Goal: Information Seeking & Learning: Learn about a topic

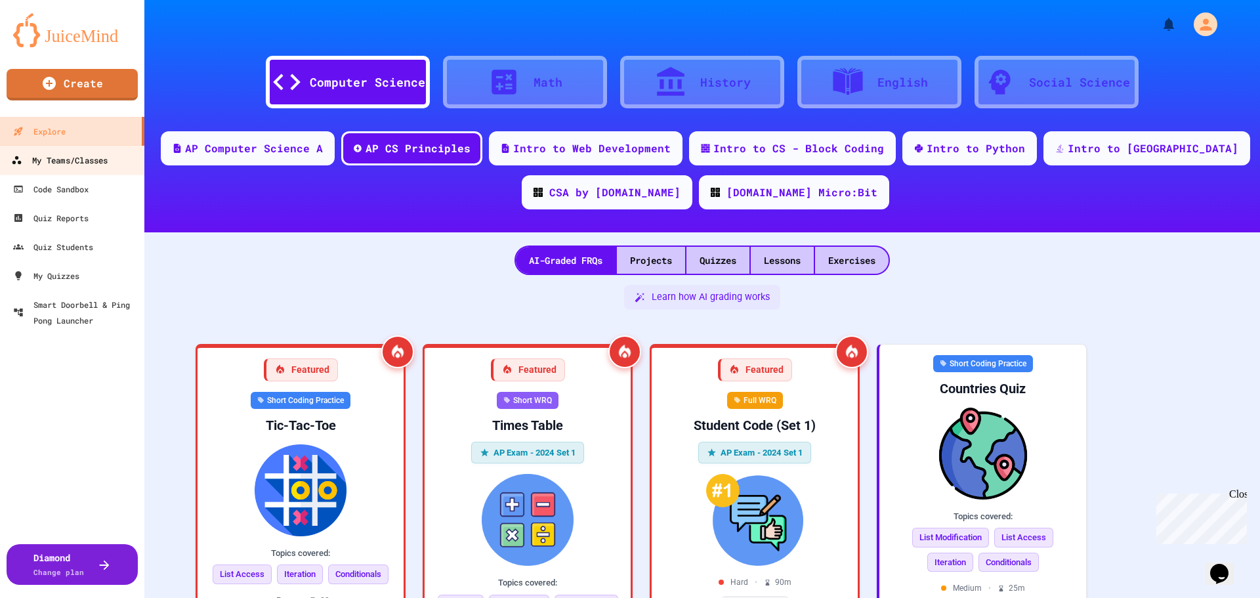
click at [87, 160] on div "My Teams/Classes" at bounding box center [59, 160] width 96 height 16
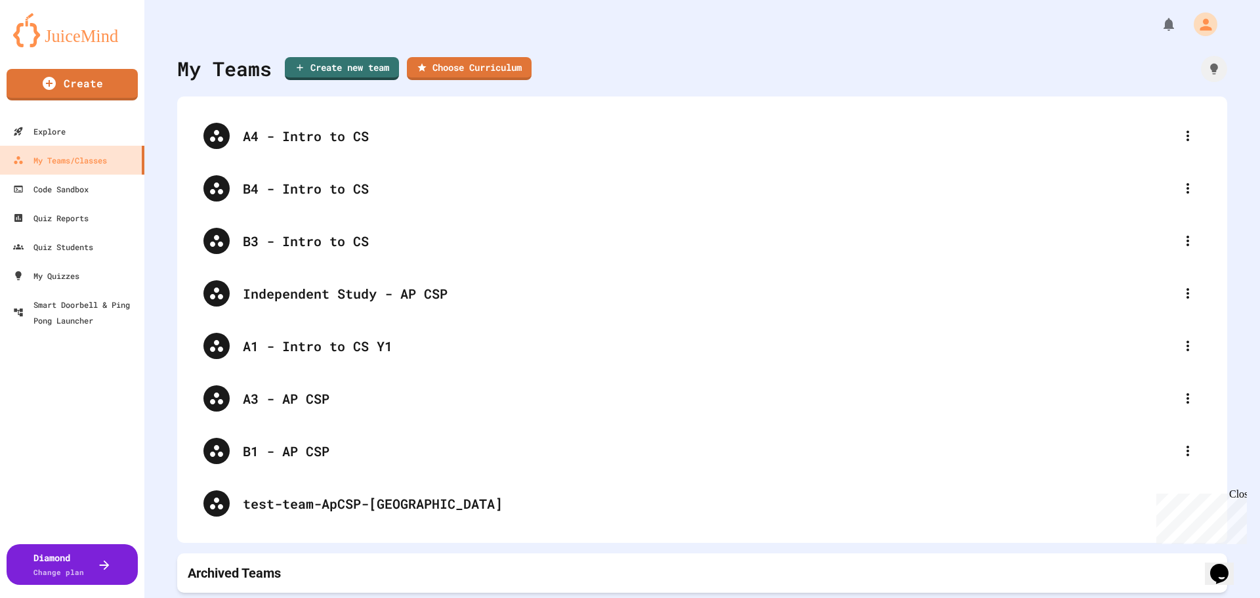
click at [1180, 350] on icon at bounding box center [1188, 346] width 16 height 16
type input "**********"
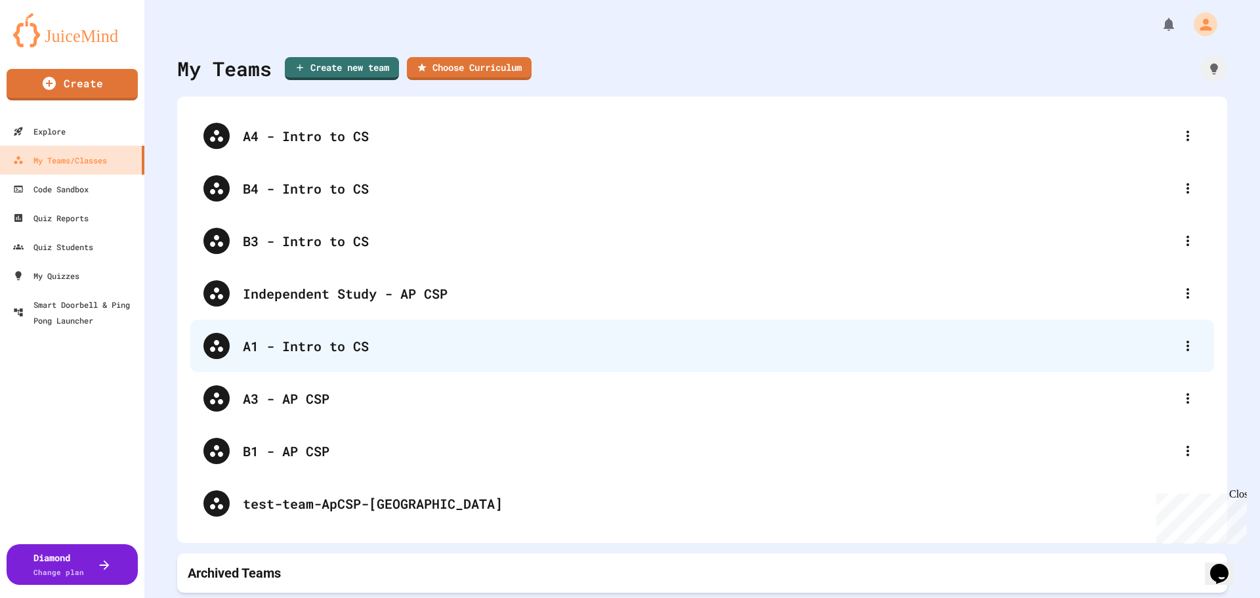
click at [346, 343] on div "A1 - Intro to CS" at bounding box center [709, 346] width 932 height 20
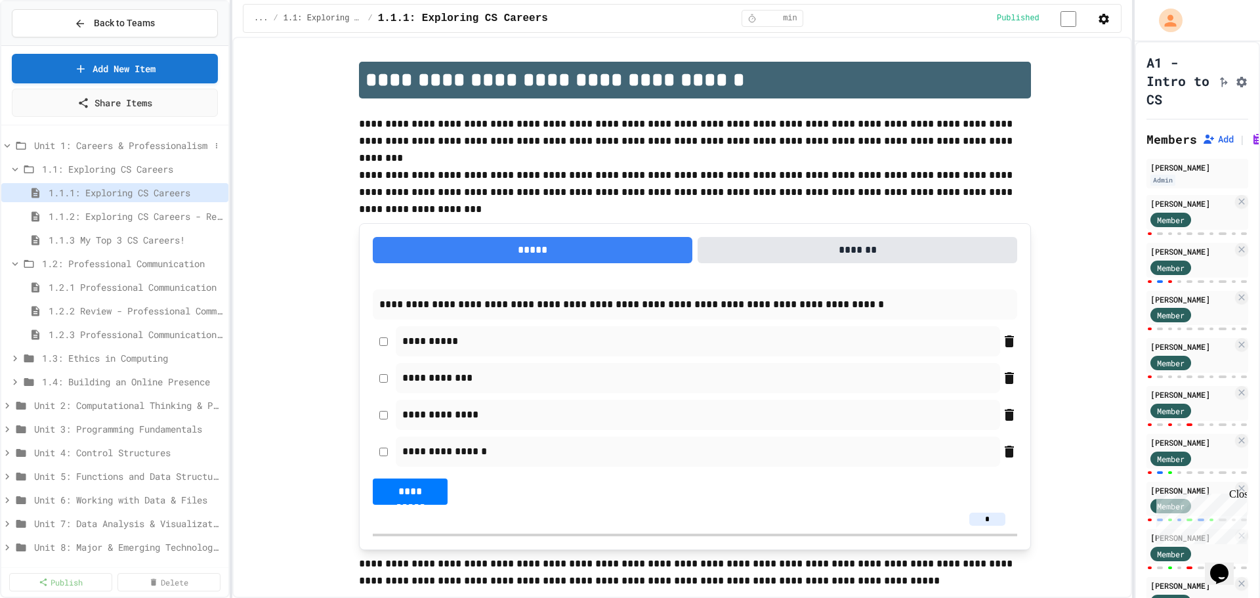
click at [11, 148] on icon at bounding box center [7, 146] width 12 height 12
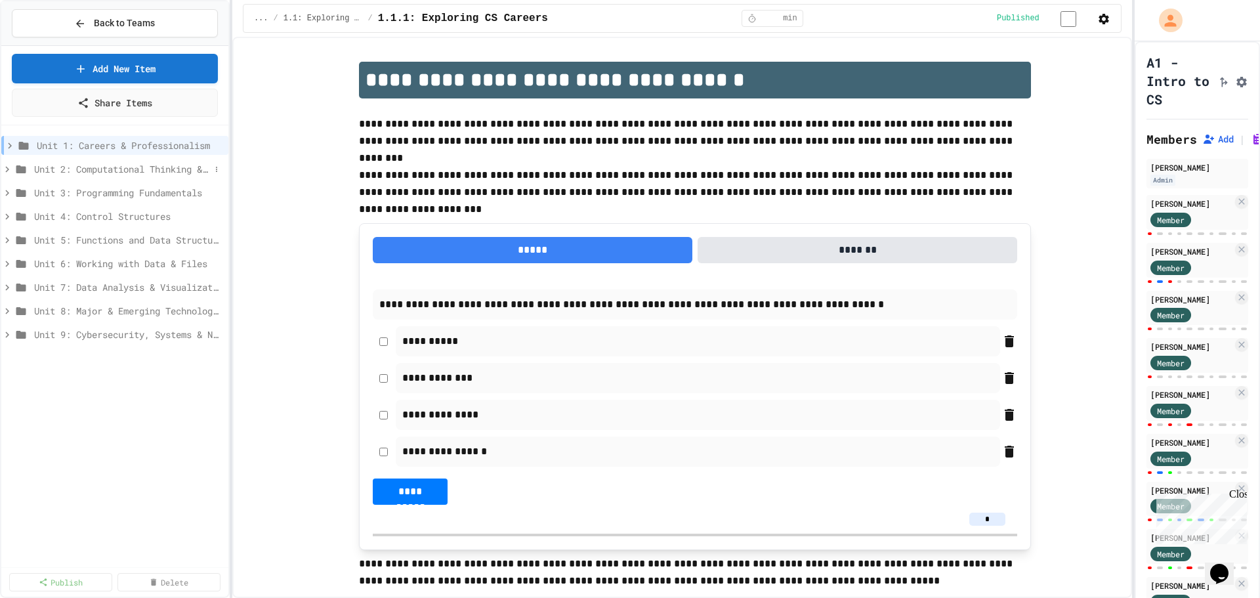
click at [9, 169] on icon at bounding box center [7, 169] width 4 height 6
click at [119, 192] on span "2.1: Foundations of Computational Thinking" at bounding box center [126, 193] width 168 height 14
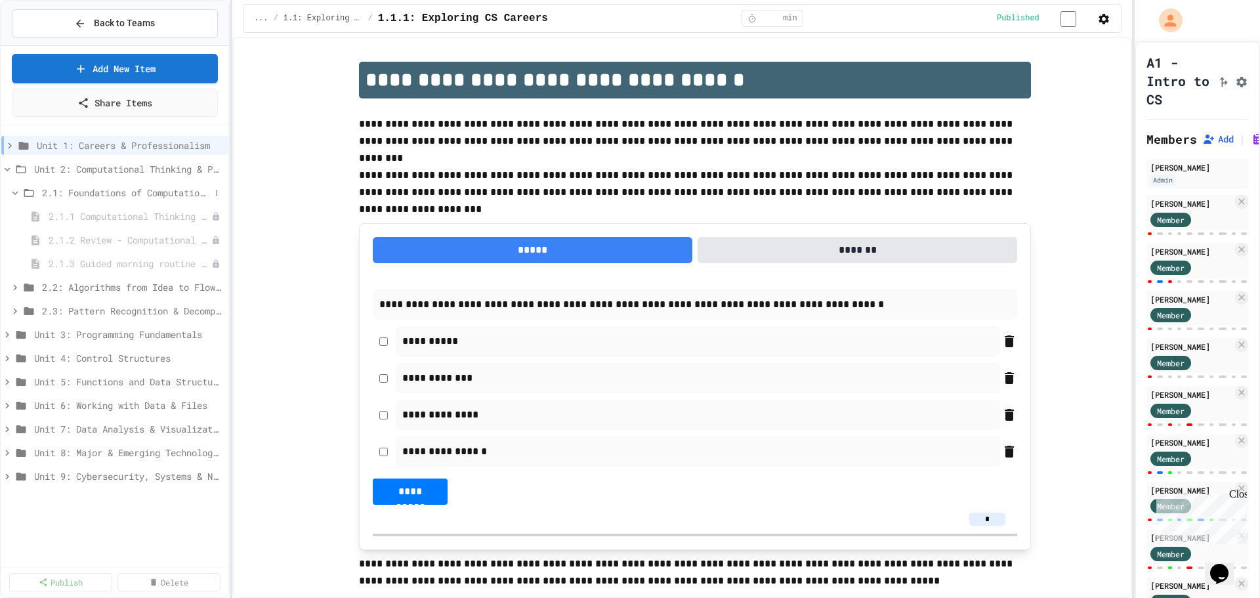
click at [119, 195] on span "2.1: Foundations of Computational Thinking" at bounding box center [126, 193] width 168 height 14
click at [115, 196] on span "2.1: Foundations of Computational Thinking" at bounding box center [126, 193] width 168 height 14
click at [129, 217] on span "2.1.1 Computational Thinking and Problem Solving" at bounding box center [124, 216] width 150 height 14
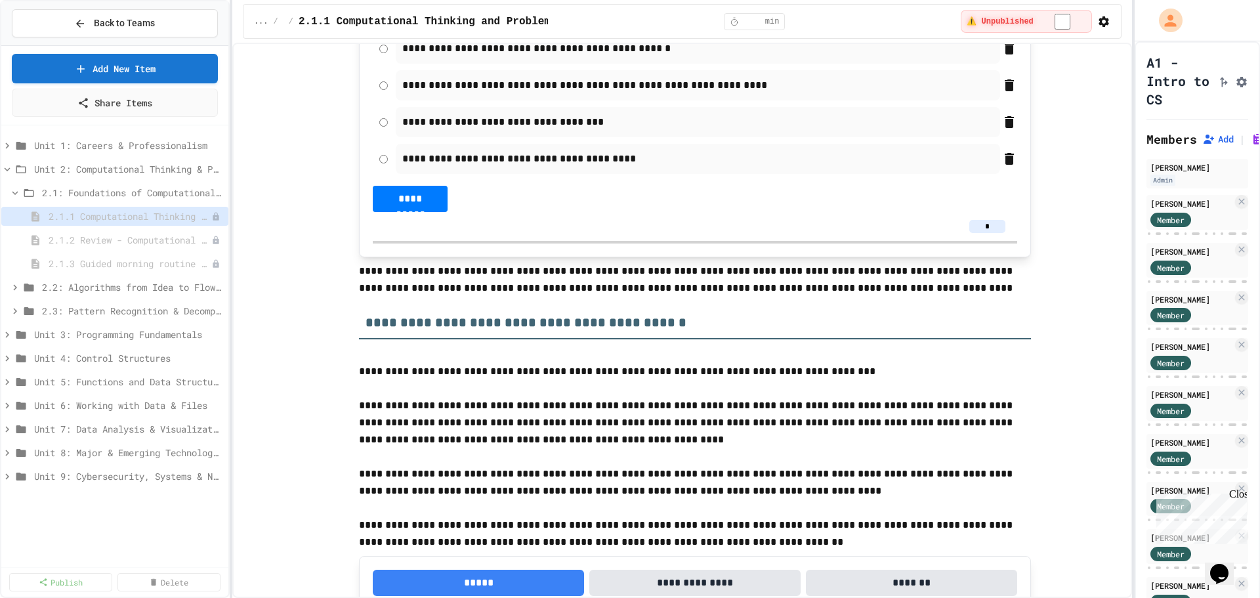
scroll to position [525, 0]
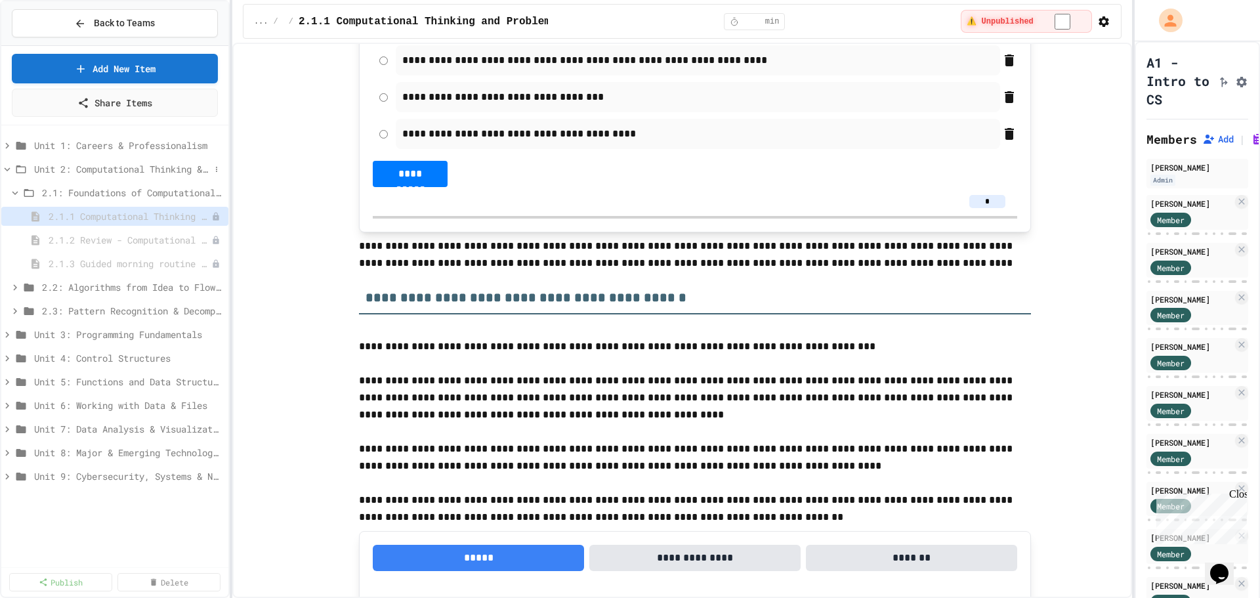
click at [10, 167] on icon at bounding box center [7, 169] width 12 height 12
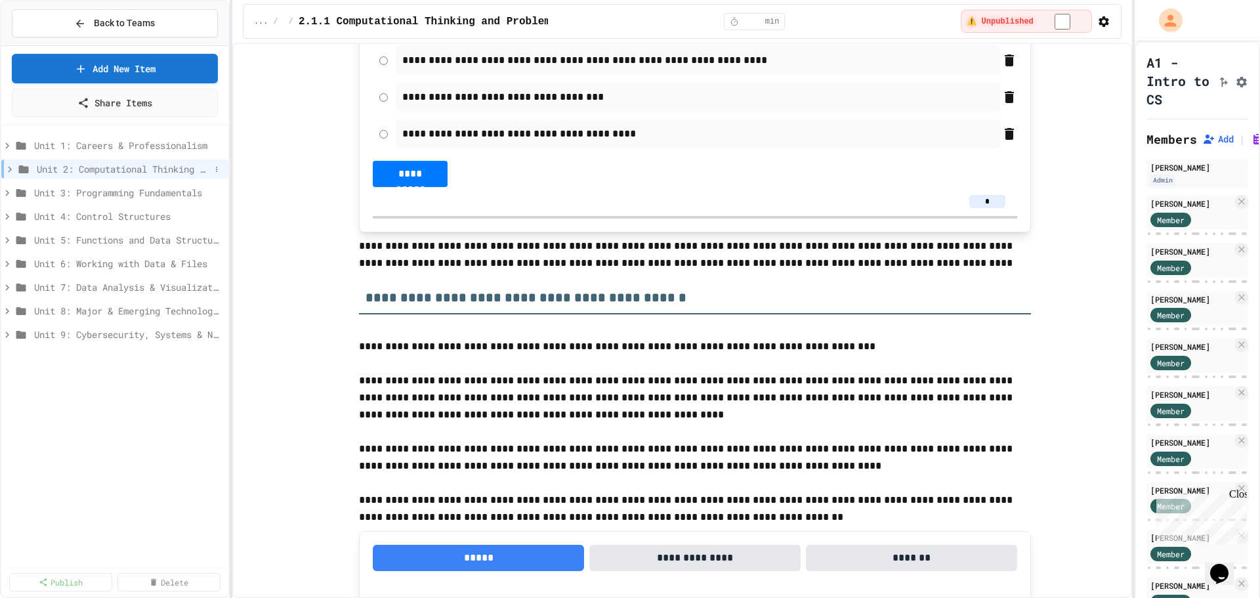
click at [10, 168] on icon at bounding box center [10, 169] width 4 height 6
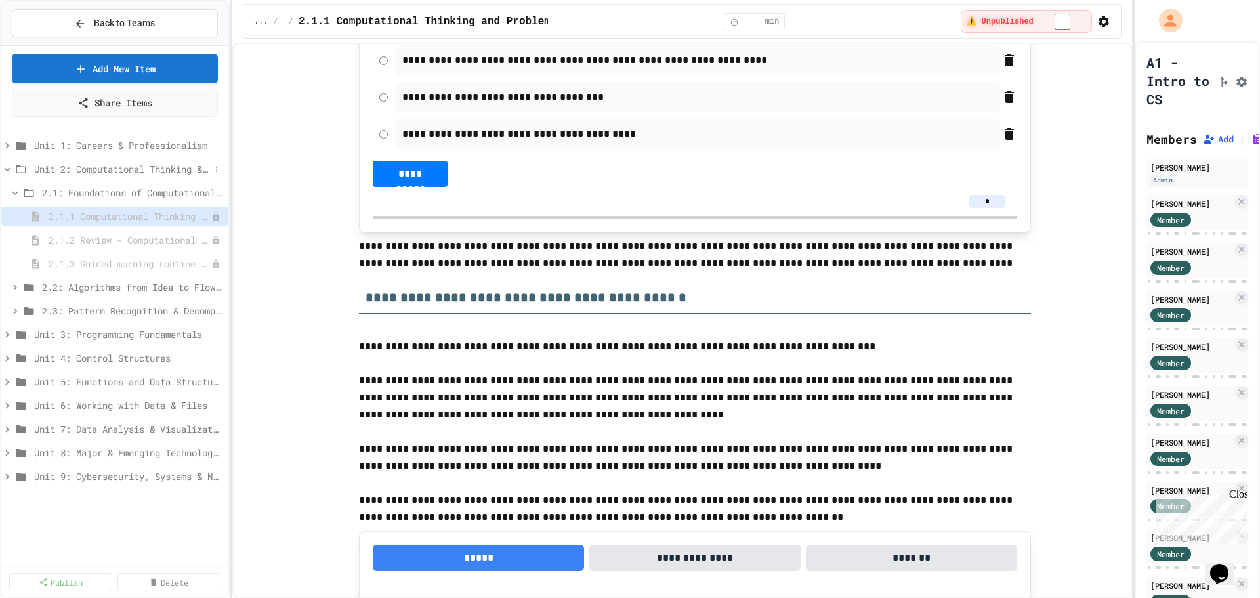
click at [10, 167] on icon at bounding box center [7, 169] width 12 height 12
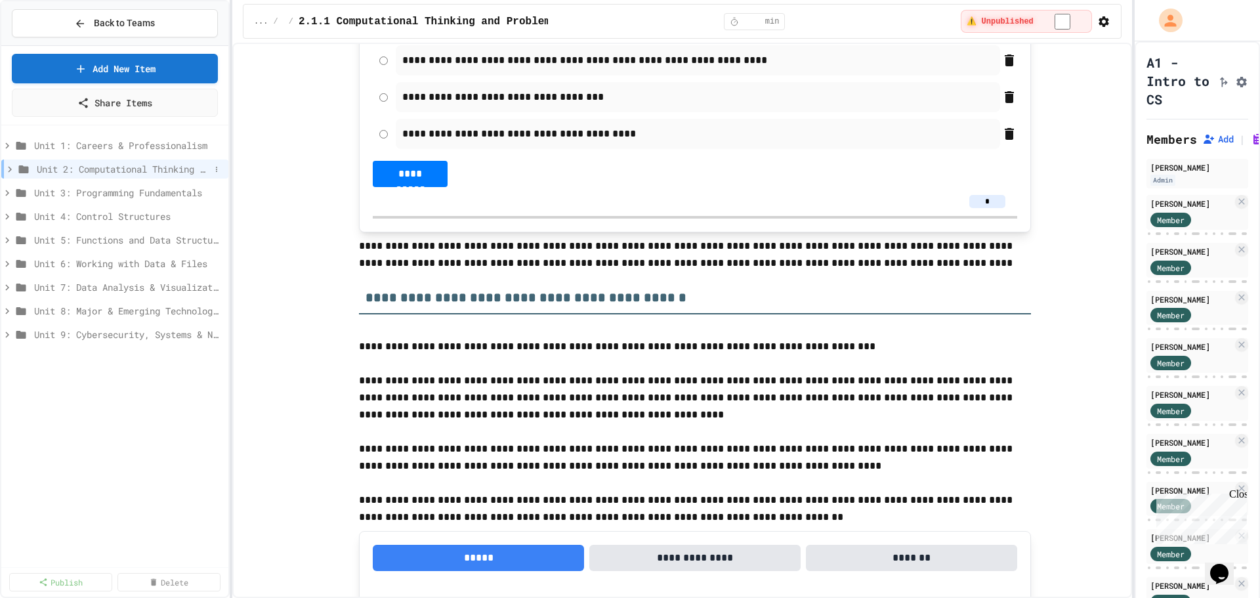
click at [10, 167] on icon at bounding box center [10, 169] width 12 height 12
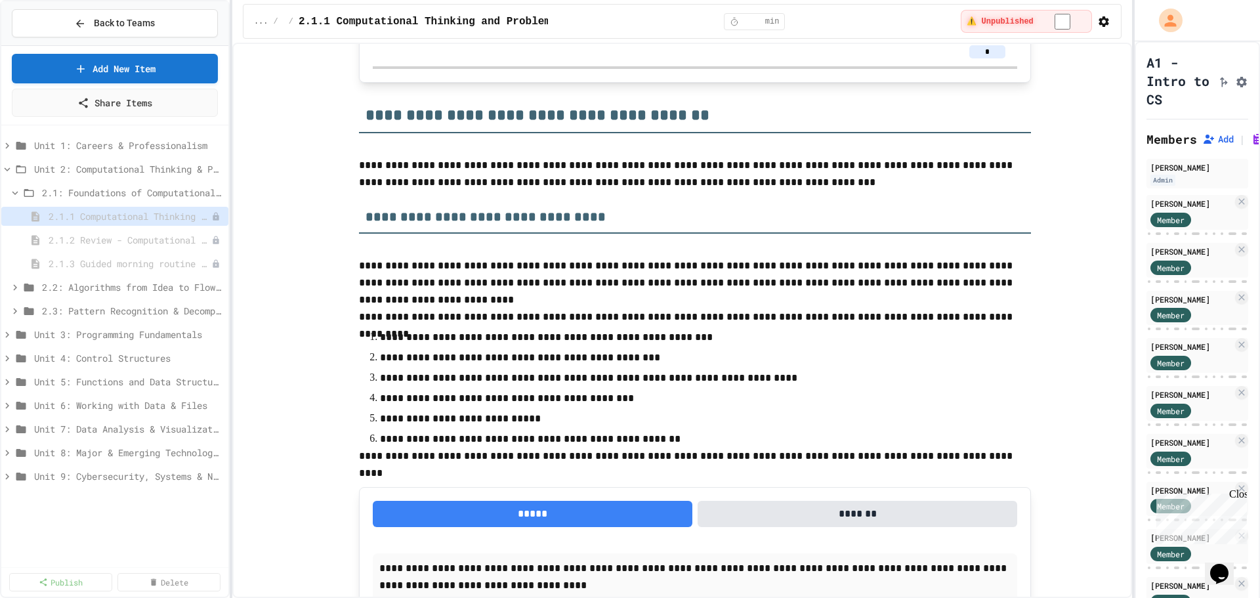
scroll to position [1246, 0]
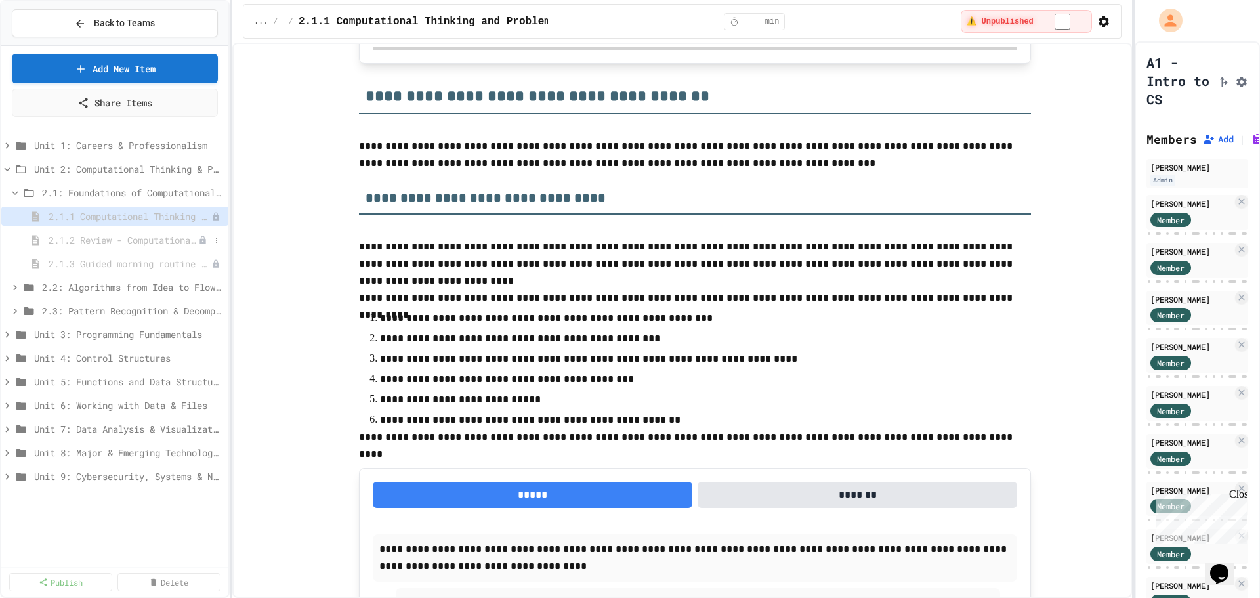
click at [158, 242] on span "2.1.2 Review - Computational Thinking and Problem Solving" at bounding box center [124, 240] width 150 height 14
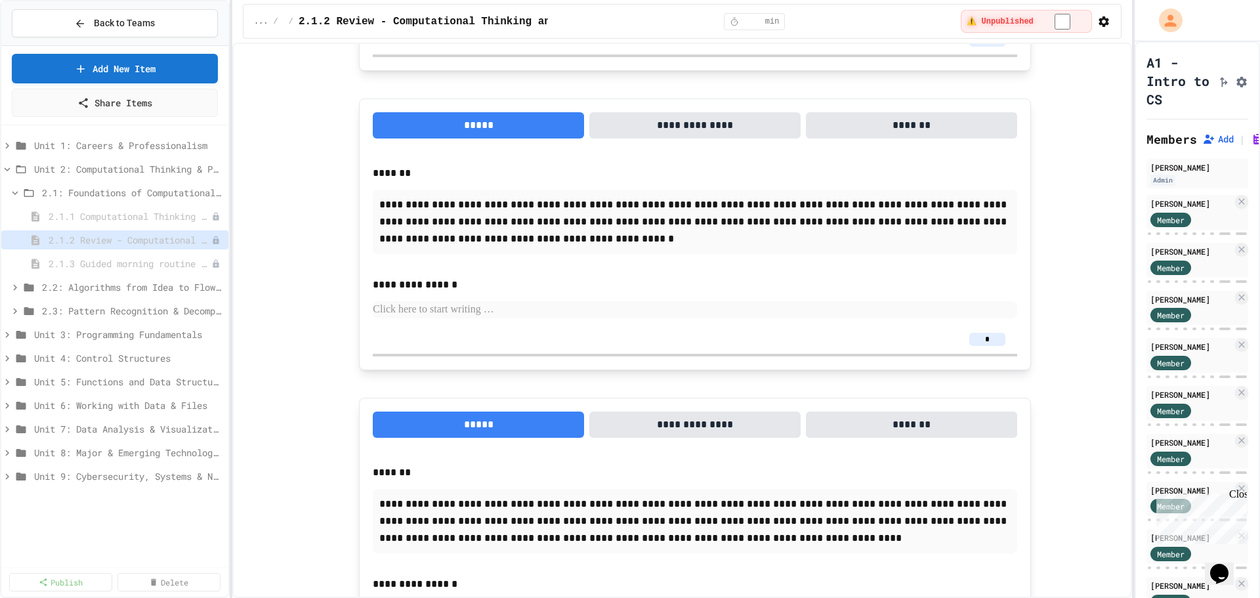
scroll to position [3253, 0]
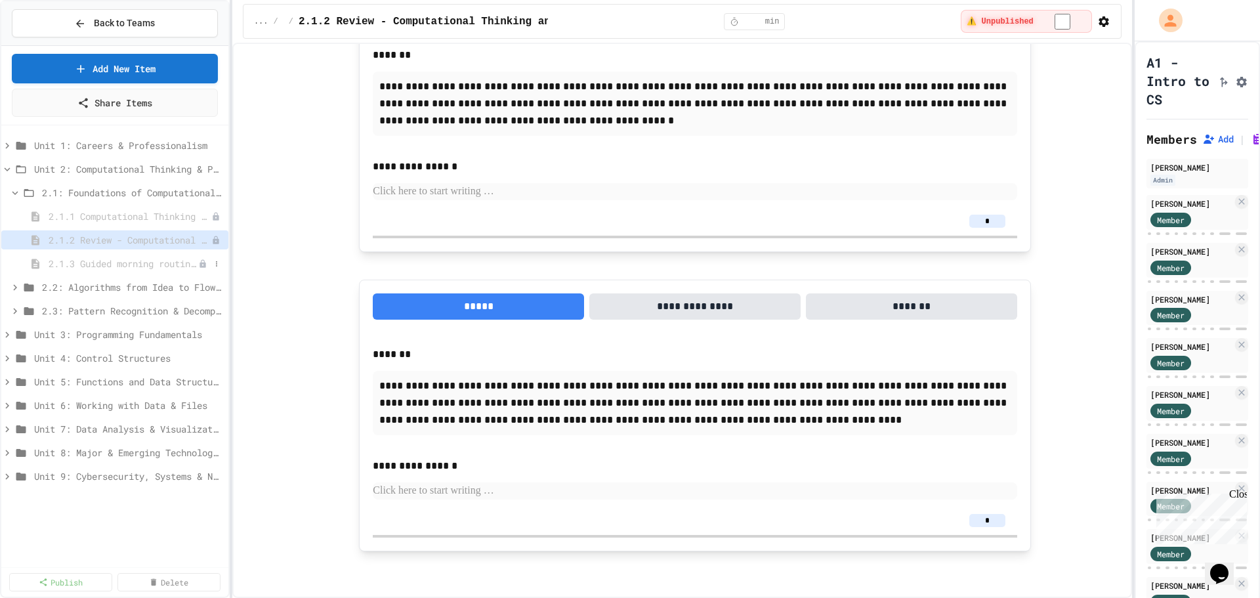
click at [112, 266] on span "2.1.3 Guided morning routine flowchart" at bounding box center [124, 264] width 150 height 14
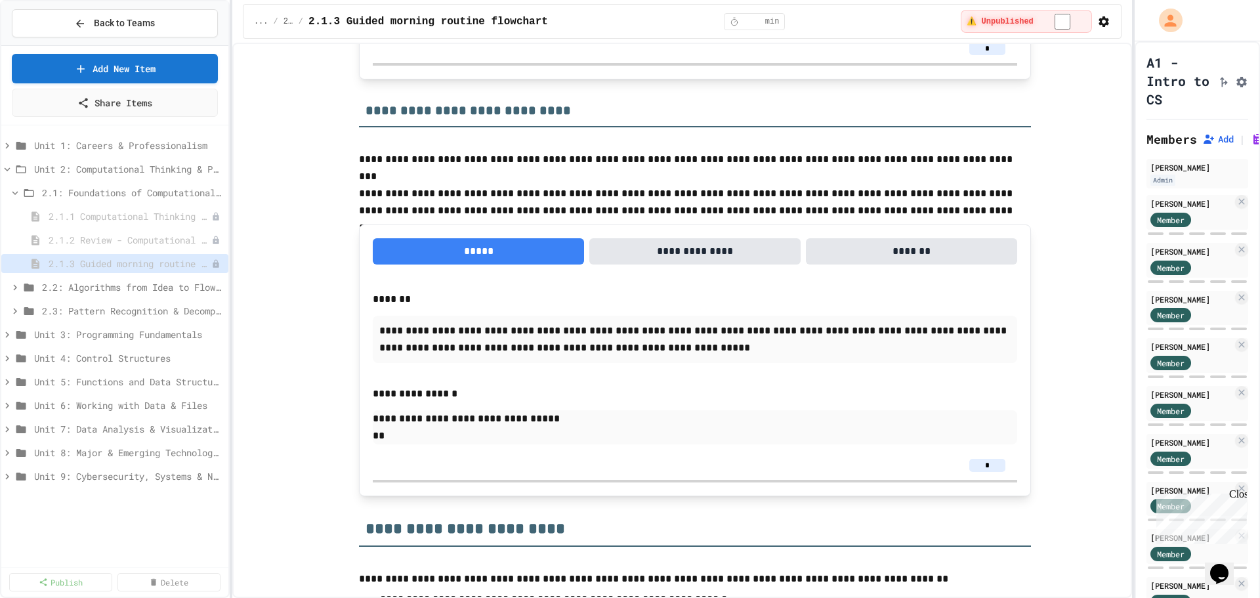
scroll to position [1990, 0]
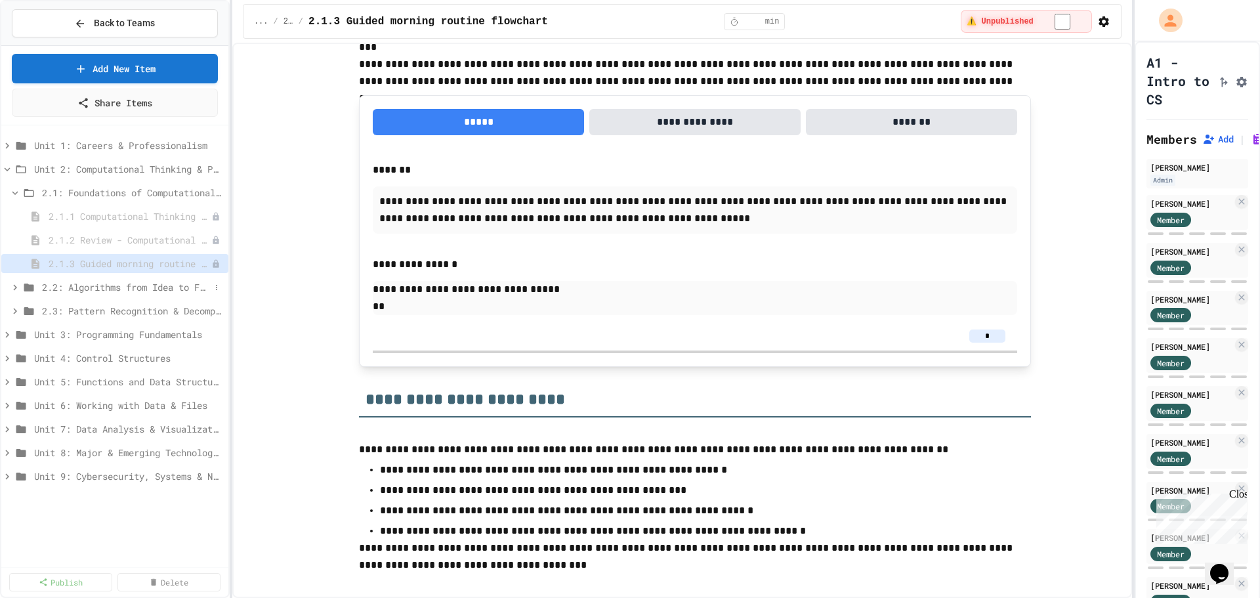
click at [17, 287] on icon at bounding box center [15, 287] width 12 height 12
click at [100, 314] on span "2.2.1 Algorithms from Idea to Flowchart" at bounding box center [124, 311] width 150 height 14
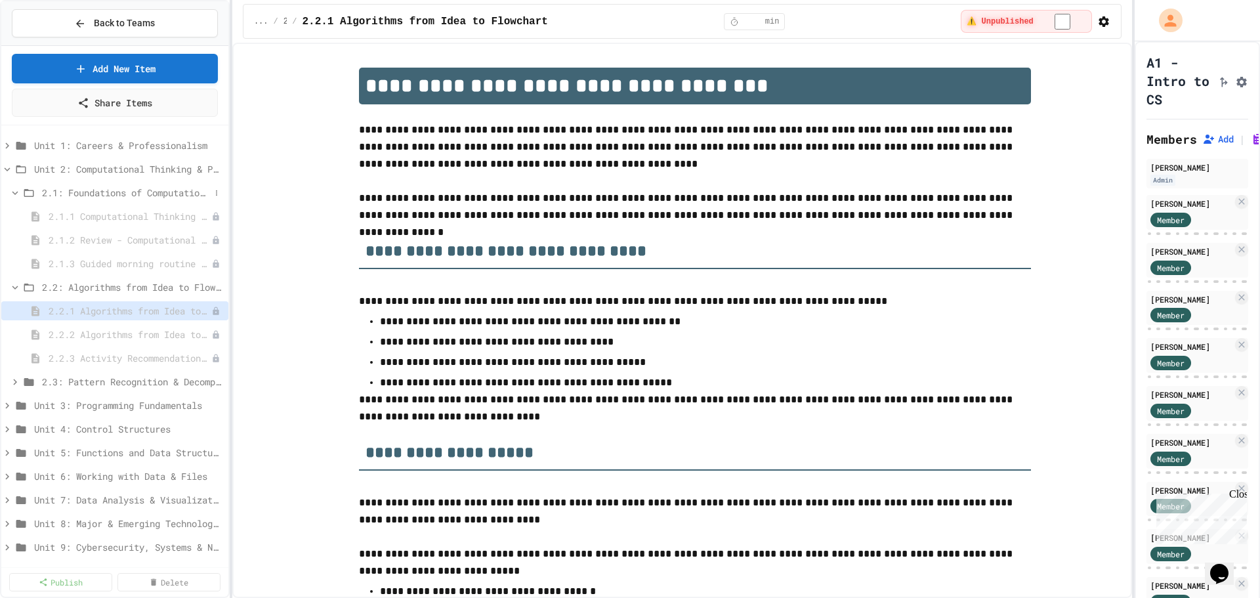
click at [16, 194] on icon at bounding box center [15, 193] width 6 height 4
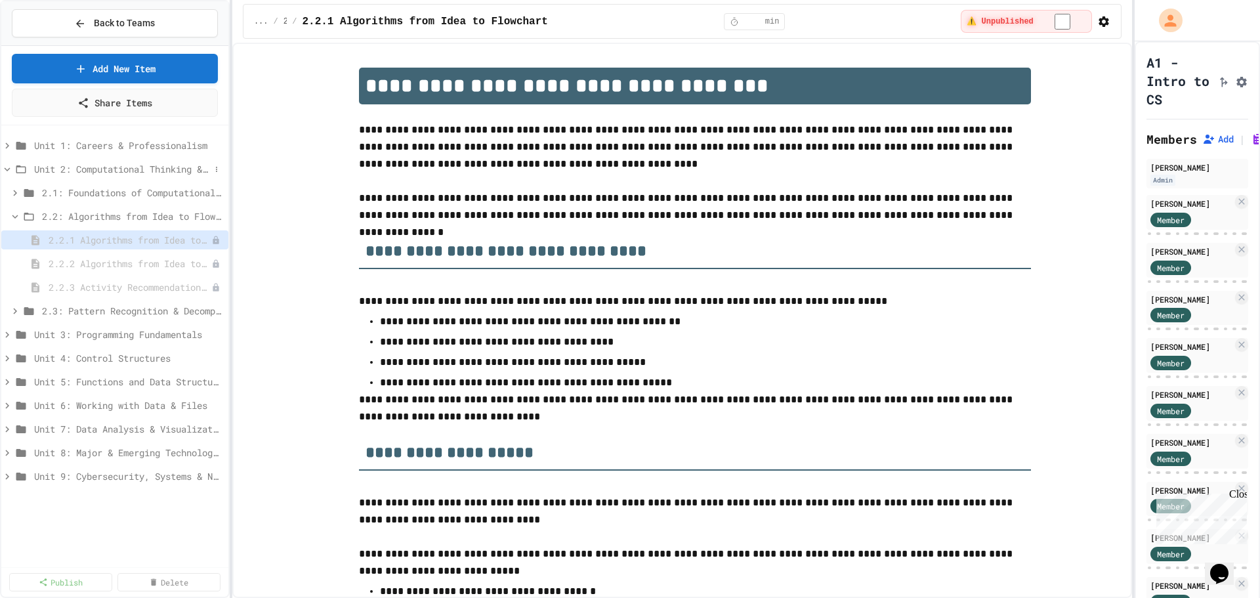
click at [10, 166] on icon at bounding box center [7, 169] width 12 height 12
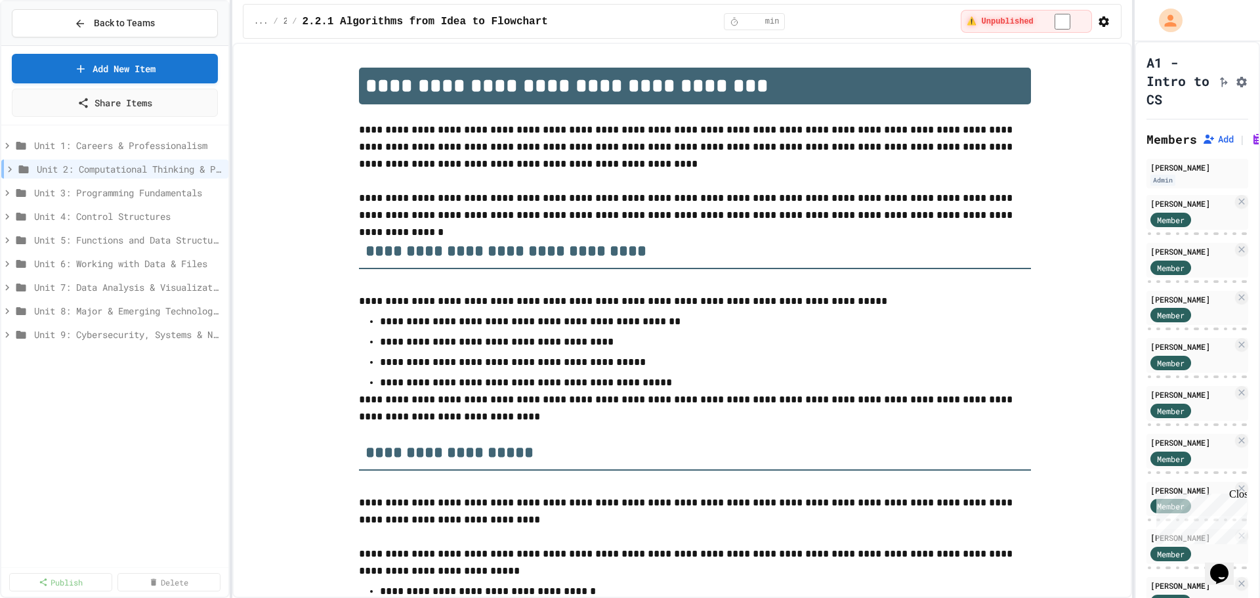
click at [45, 421] on div "Unit 1: Careers & Professionalism Unit 2: Computational Thinking & Problem-Solv…" at bounding box center [114, 346] width 227 height 431
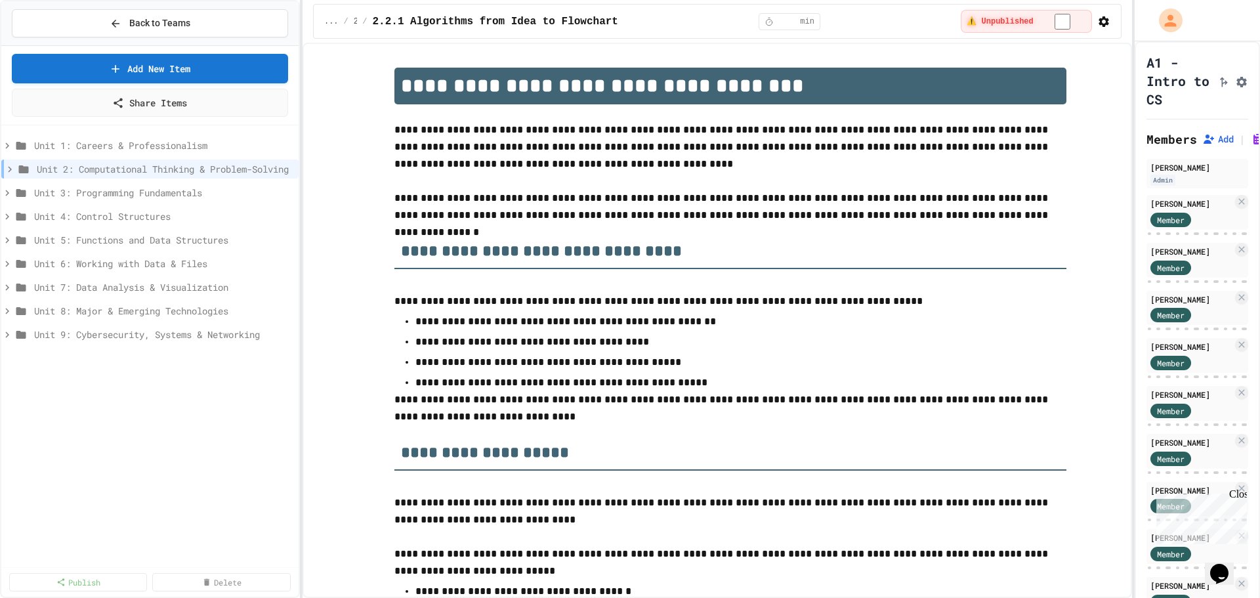
click at [322, 270] on div "**********" at bounding box center [630, 299] width 1260 height 598
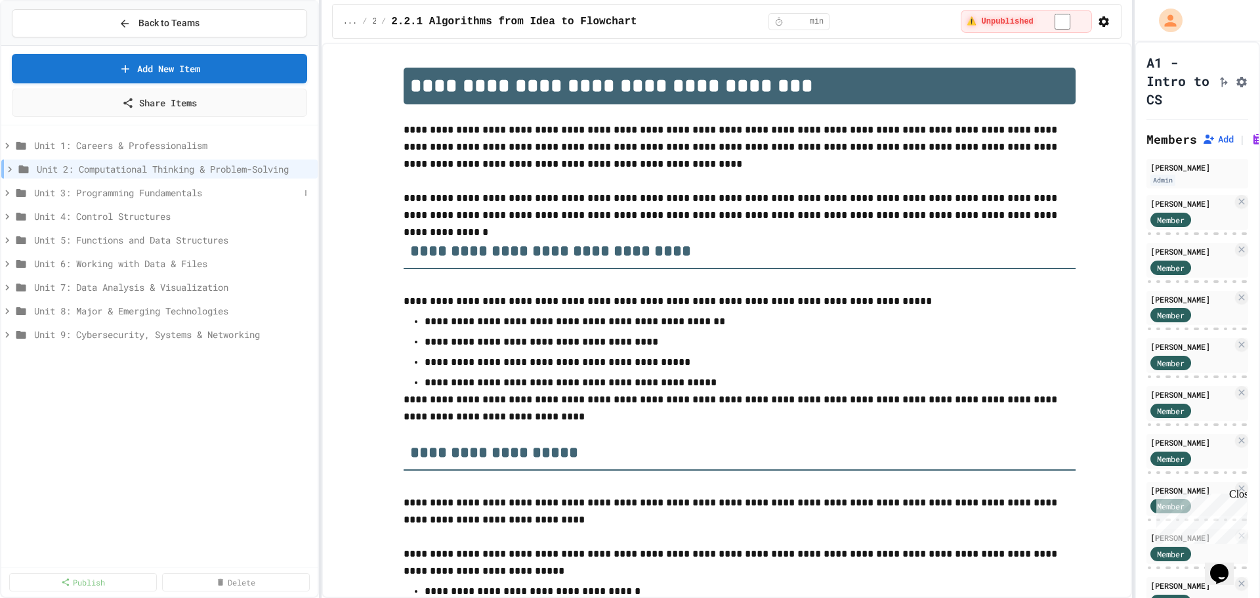
click at [171, 195] on span "Unit 3: Programming Fundamentals" at bounding box center [166, 193] width 265 height 14
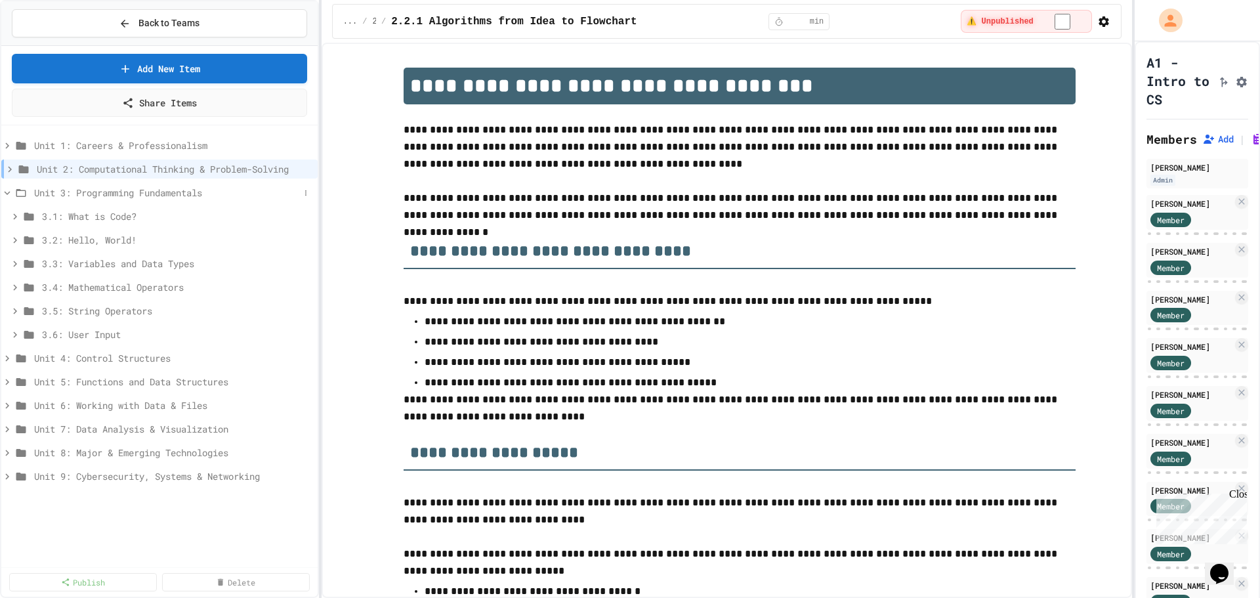
click at [7, 193] on icon at bounding box center [7, 193] width 12 height 12
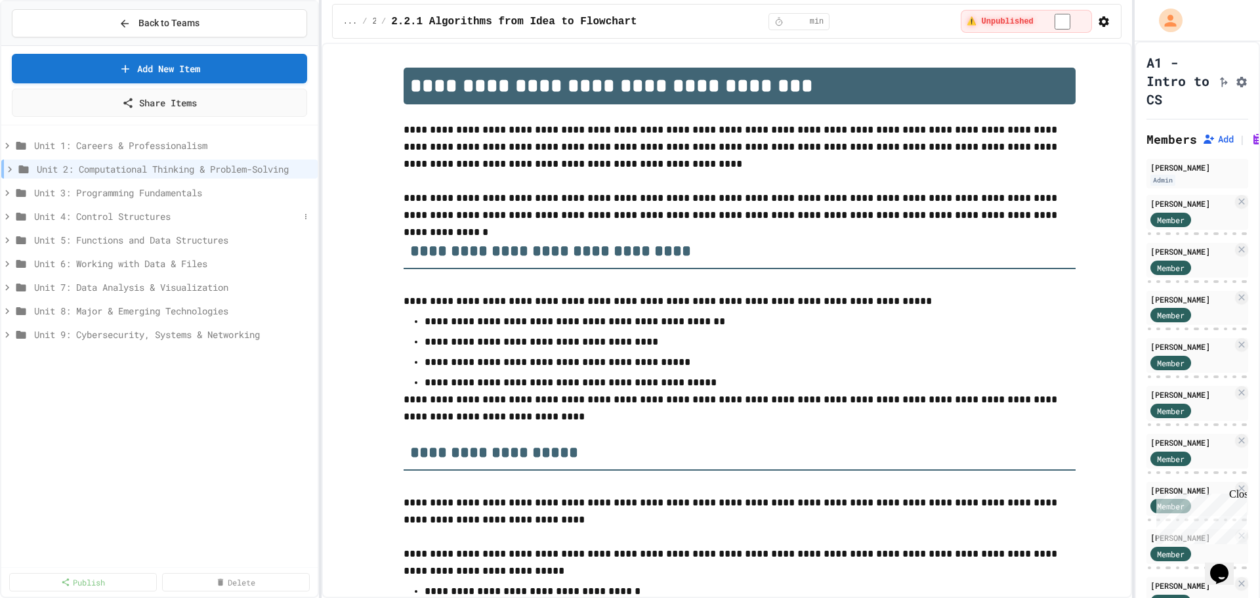
click at [6, 215] on icon at bounding box center [7, 217] width 12 height 12
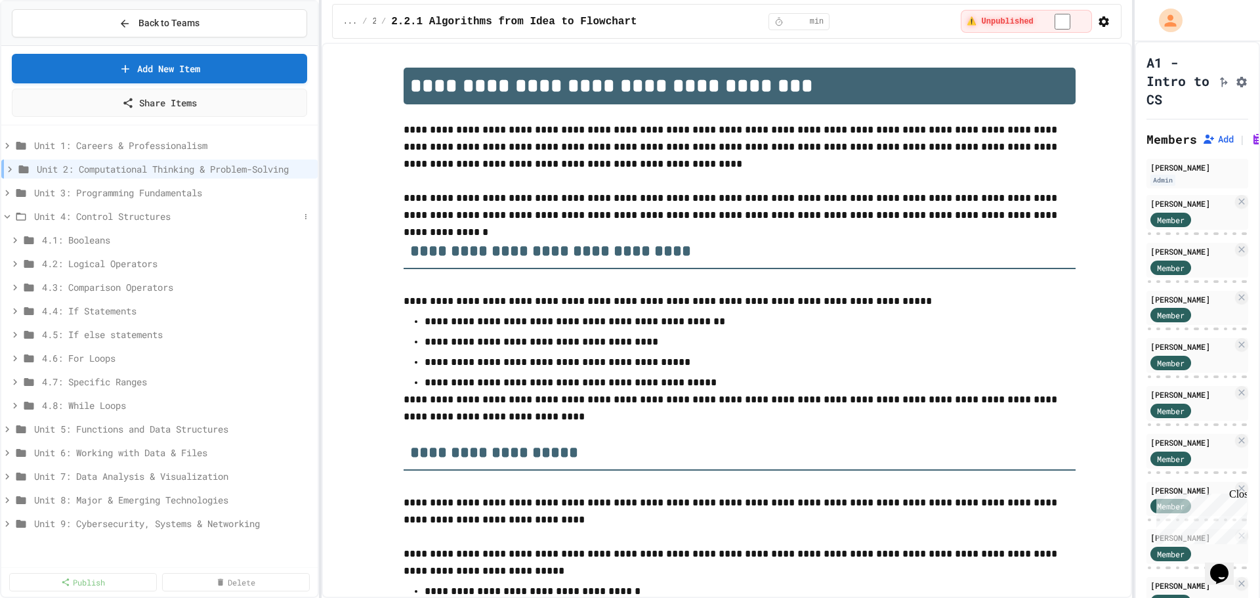
click at [11, 216] on icon at bounding box center [7, 217] width 12 height 12
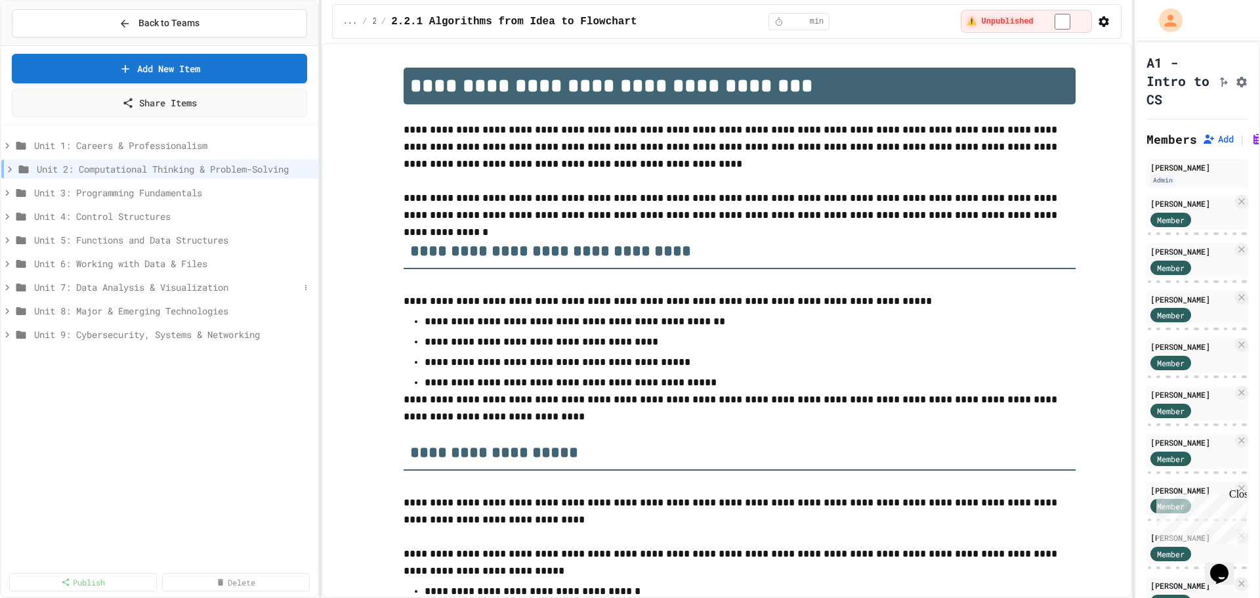
click at [110, 287] on span "Unit 7: Data Analysis & Visualization" at bounding box center [166, 287] width 265 height 14
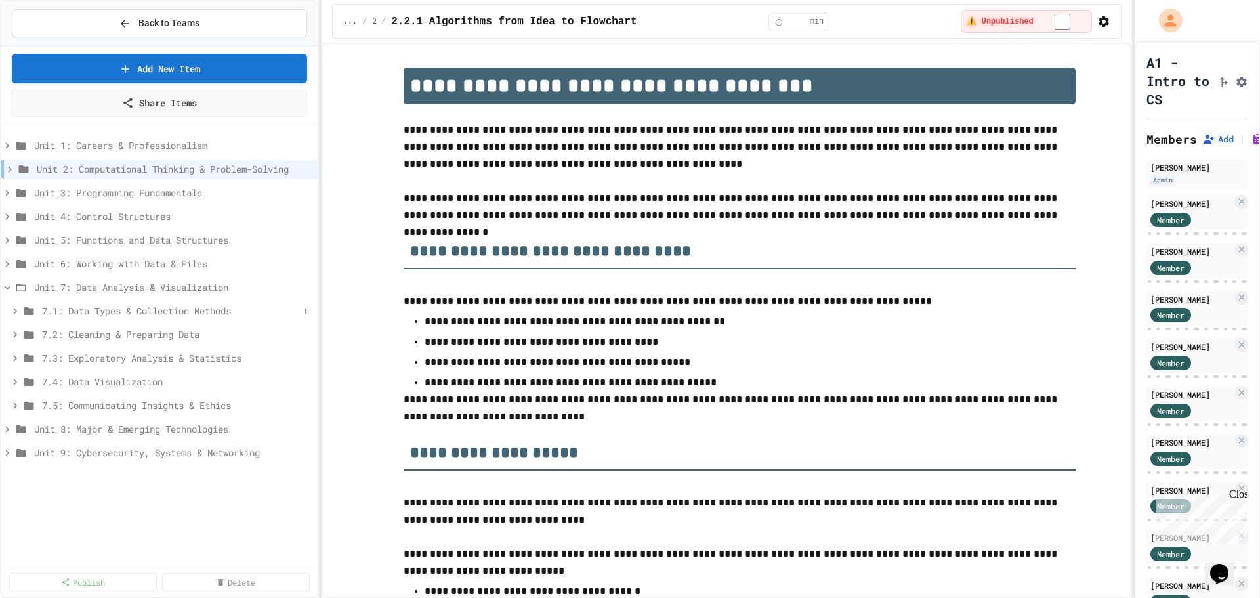
click at [14, 309] on icon at bounding box center [15, 311] width 4 height 6
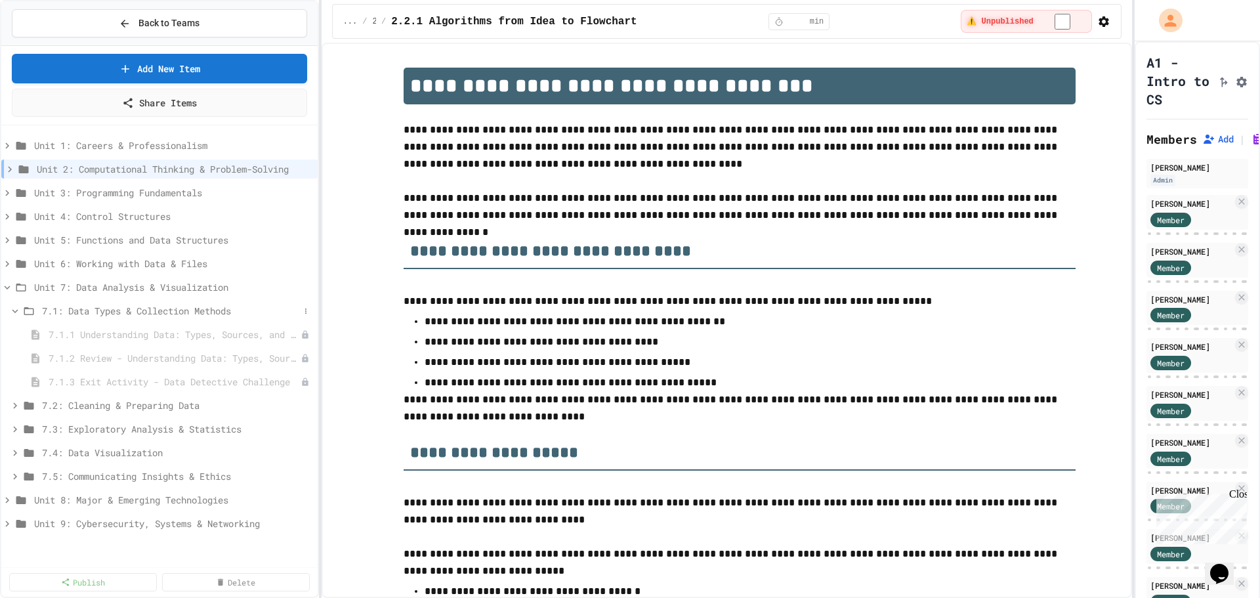
click at [12, 309] on icon at bounding box center [15, 311] width 12 height 12
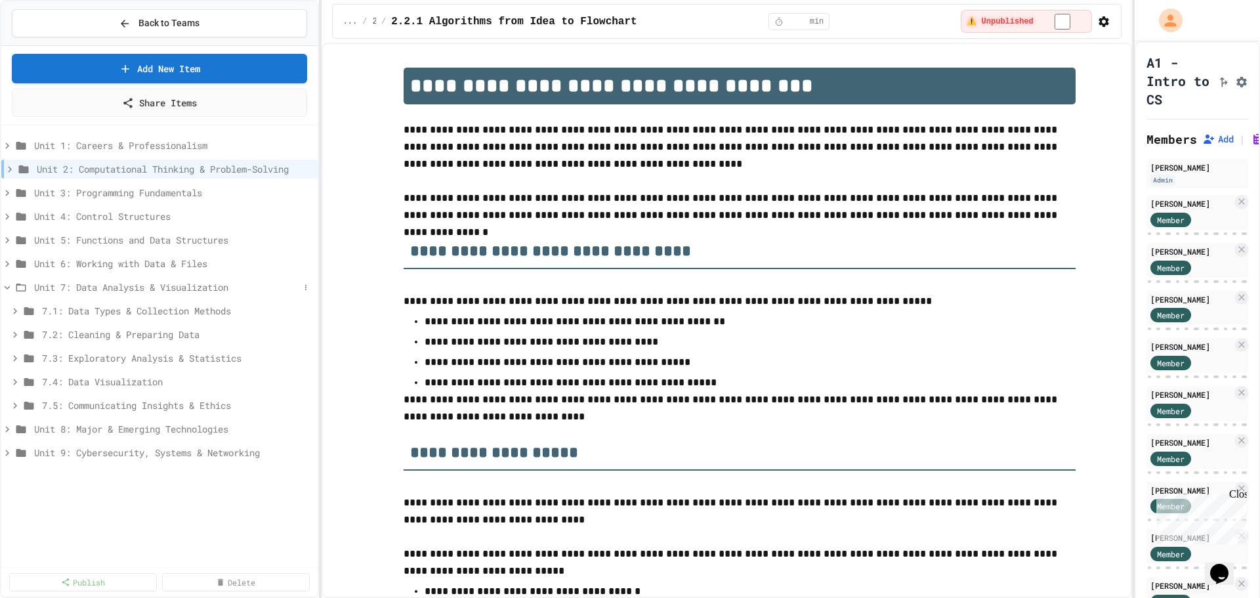
click at [7, 286] on icon at bounding box center [7, 287] width 12 height 12
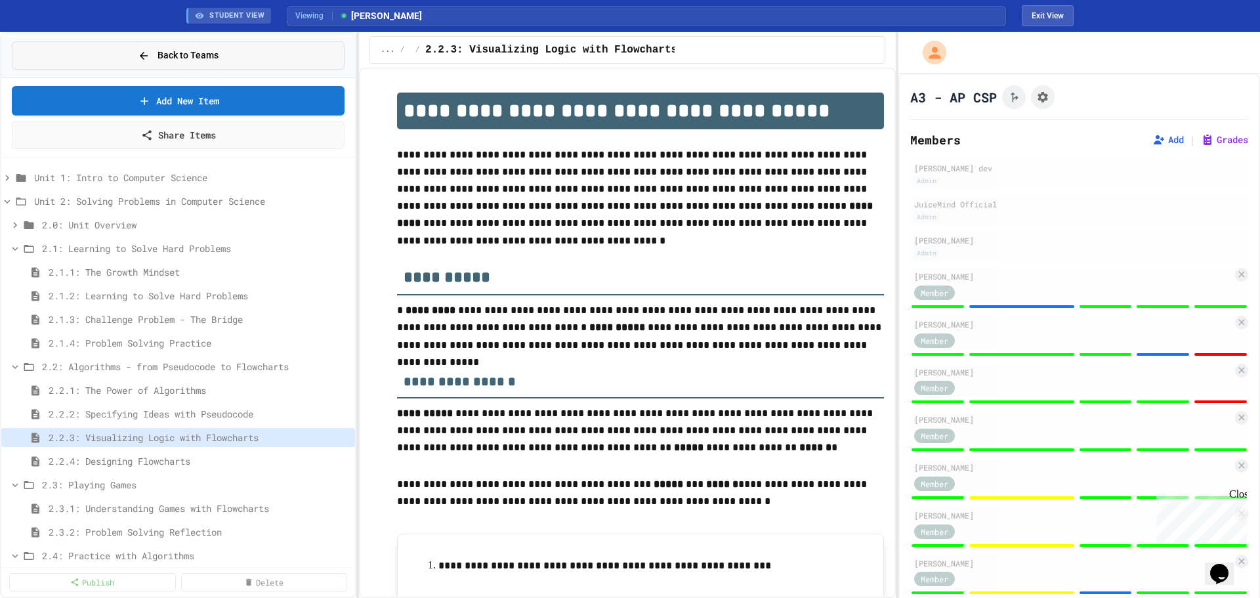
scroll to position [328, 0]
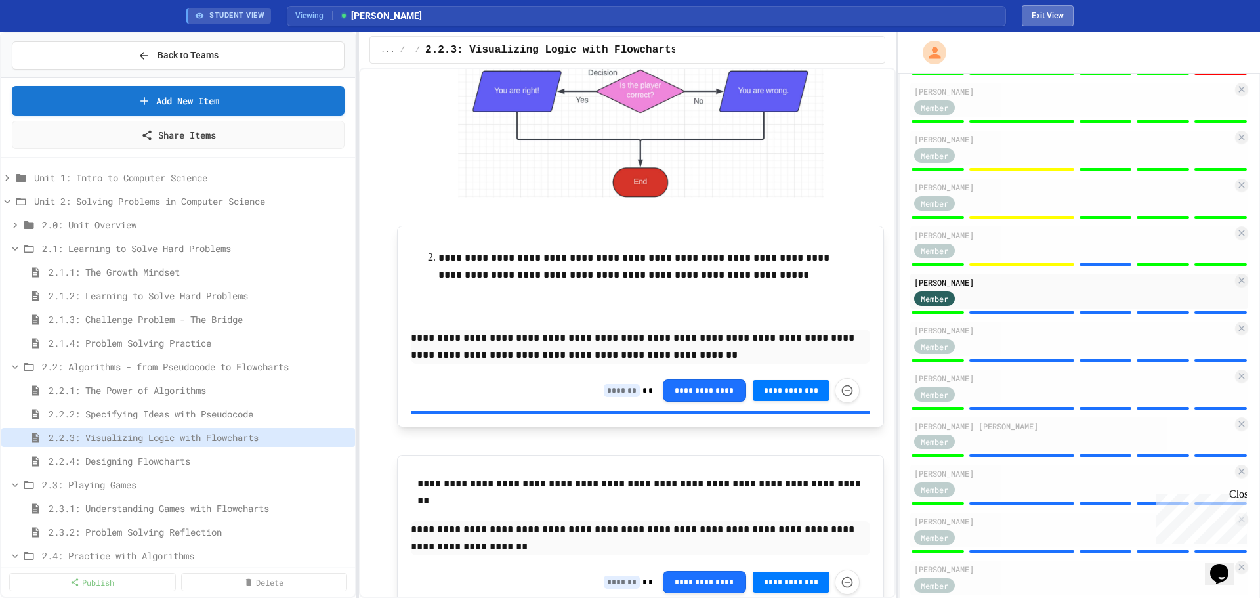
click at [1043, 17] on button "Exit View" at bounding box center [1047, 15] width 52 height 21
select select "***"
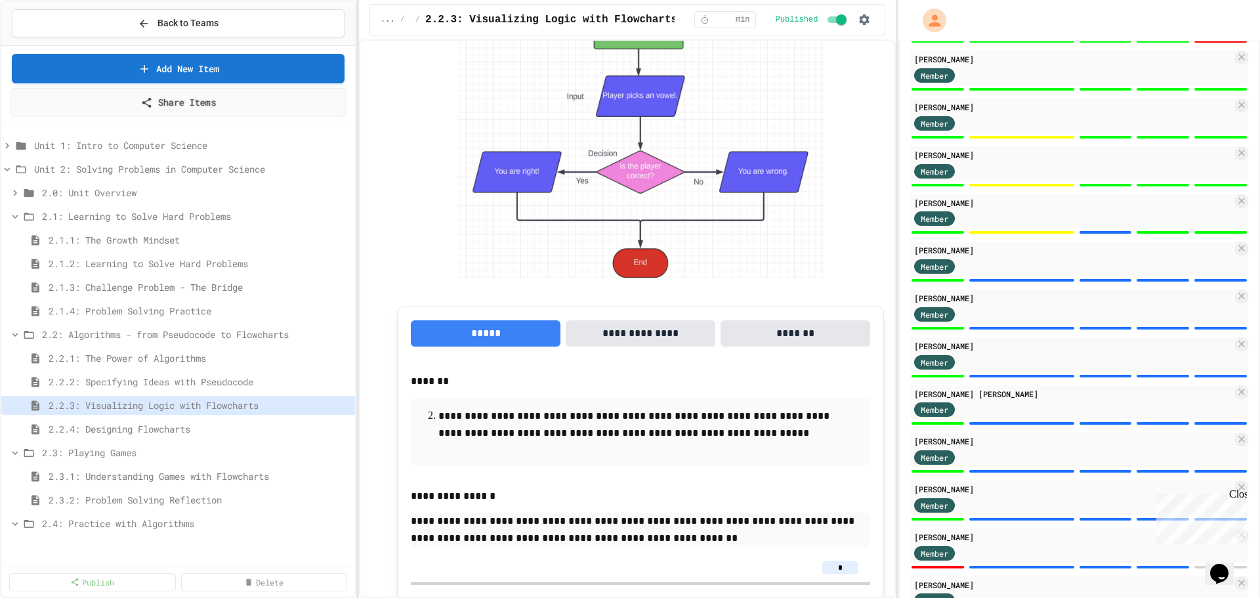
scroll to position [2845, 0]
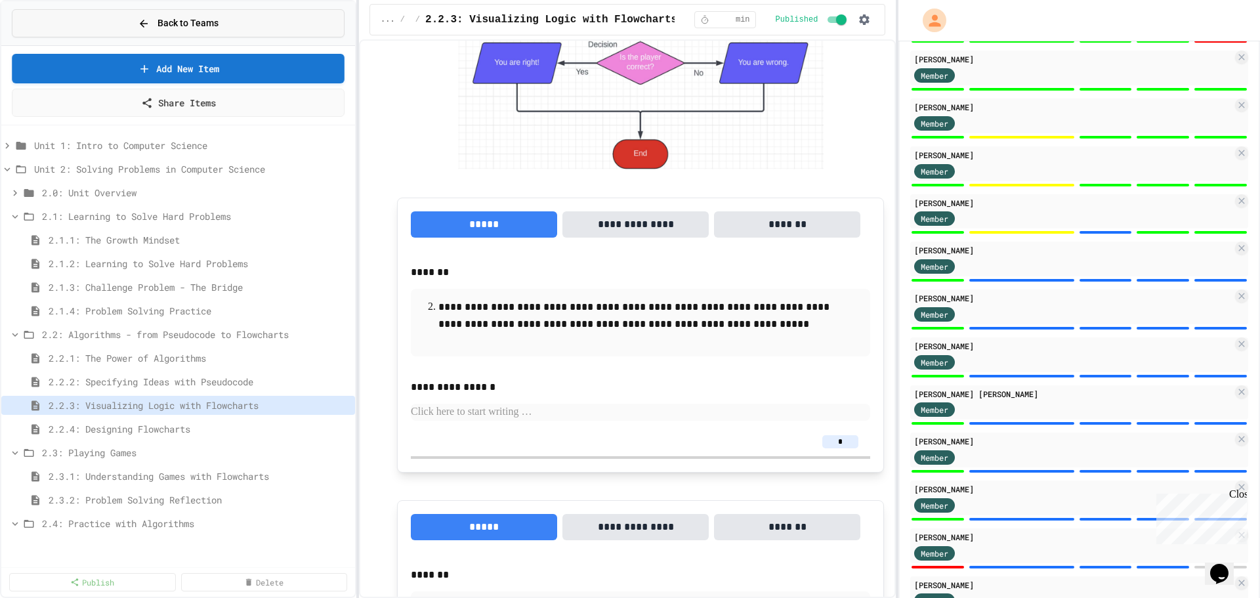
click at [131, 21] on button "Back to Teams" at bounding box center [178, 23] width 333 height 28
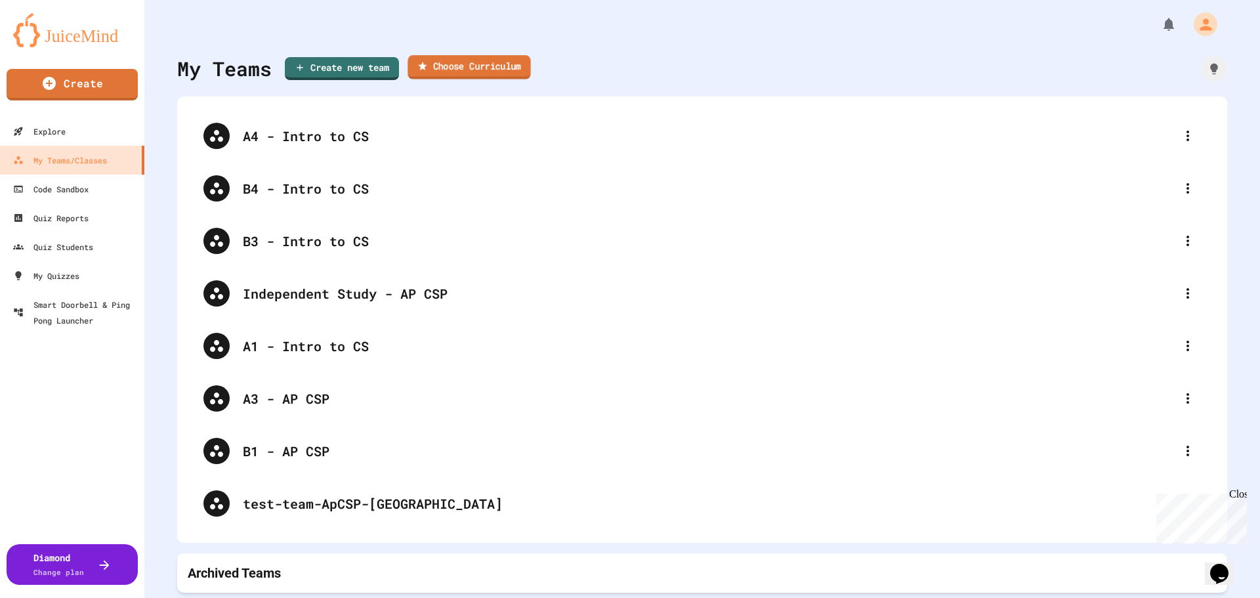
click at [468, 70] on link "Choose Curriculum" at bounding box center [468, 67] width 123 height 24
